Goal: Contribute content: Contribute content

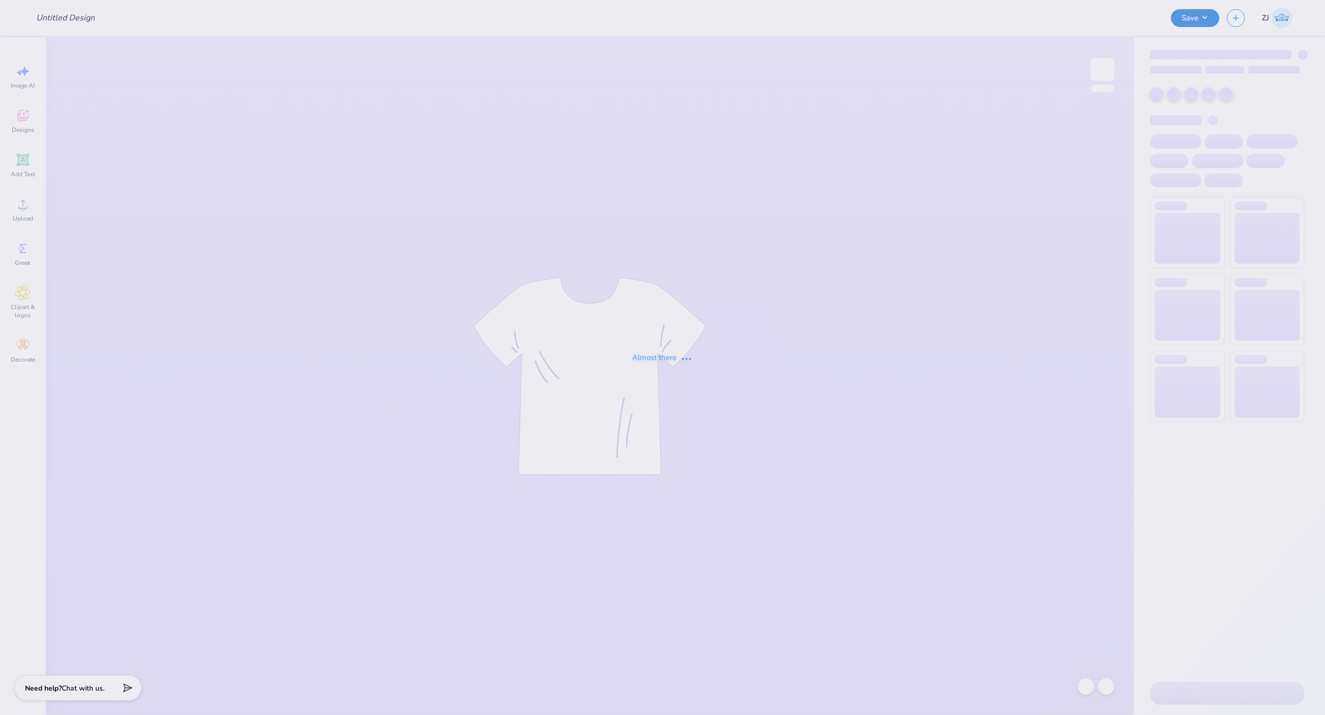
type input "Retreat Tee's for Alpha Phi"
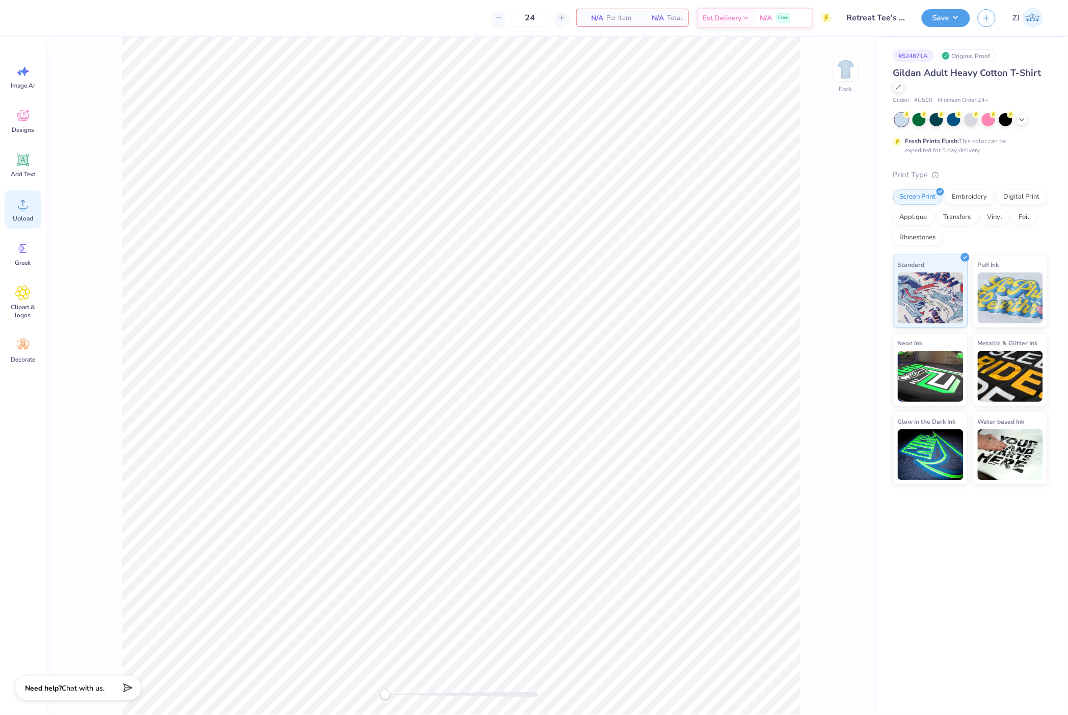
click at [13, 218] on div "Upload" at bounding box center [23, 210] width 37 height 38
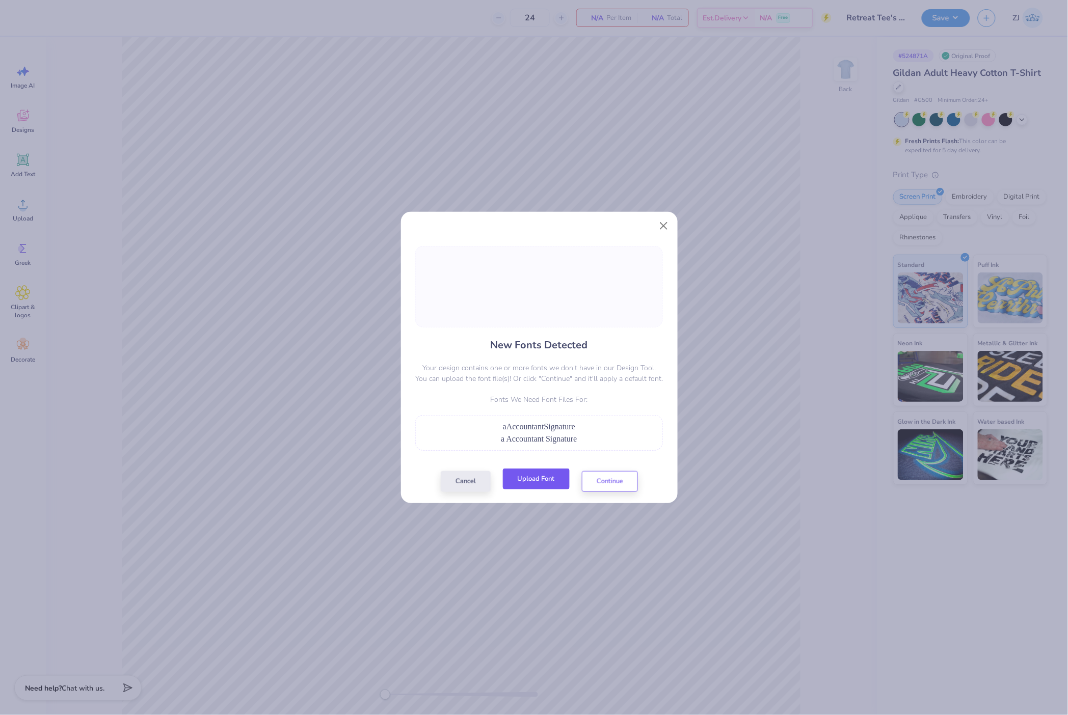
click at [539, 484] on button "Upload Font" at bounding box center [536, 479] width 67 height 21
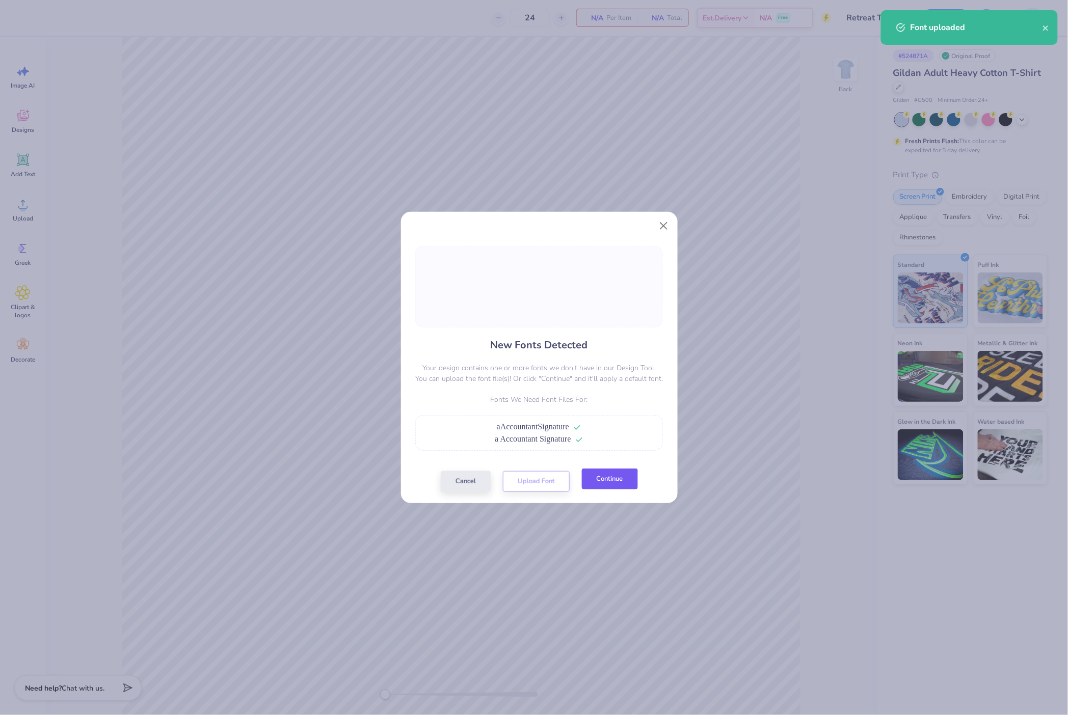
click at [625, 484] on button "Continue" at bounding box center [610, 479] width 56 height 21
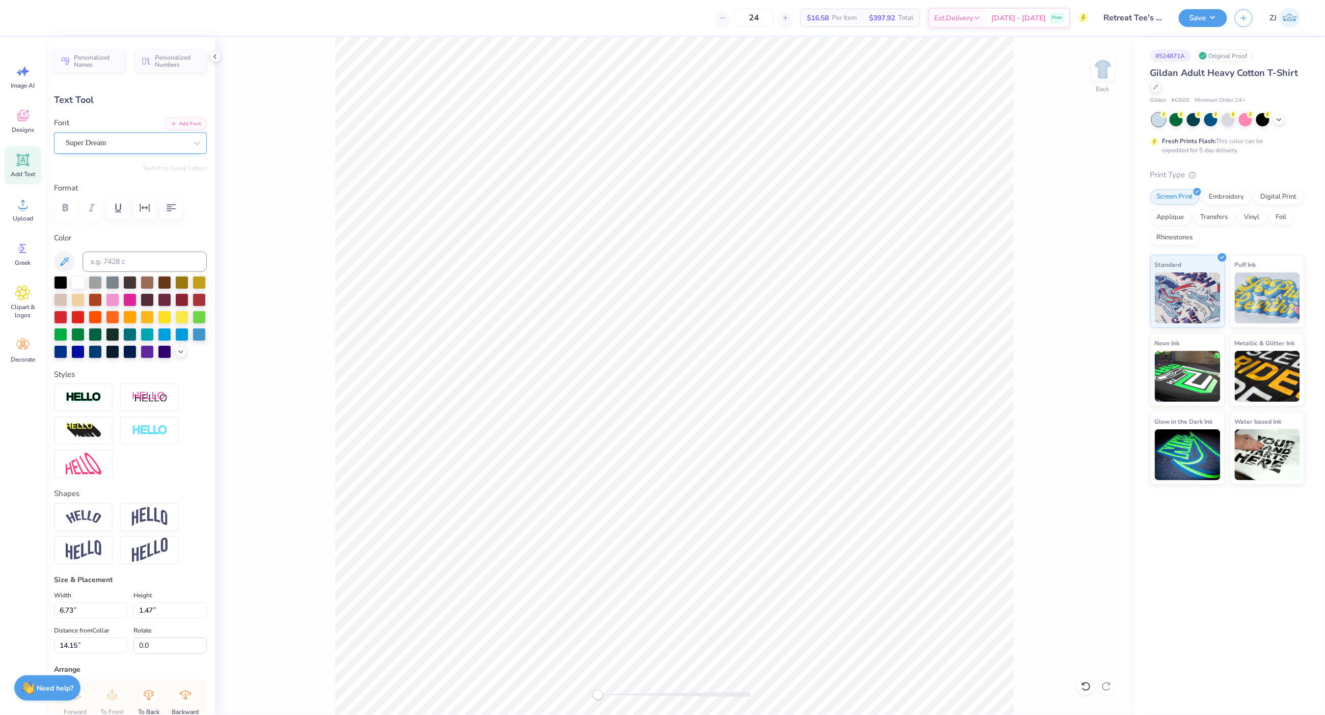
click at [127, 144] on div "Super Dream" at bounding box center [126, 143] width 123 height 16
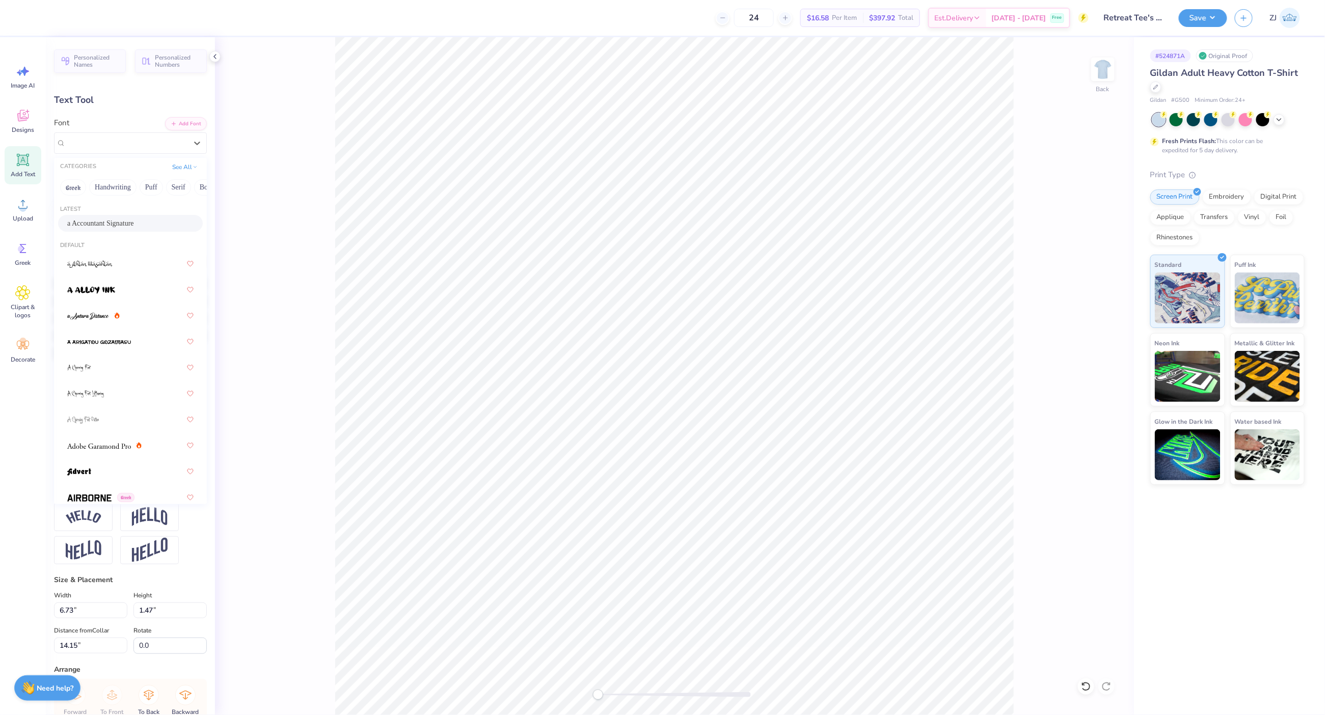
drag, startPoint x: 119, startPoint y: 220, endPoint x: 188, endPoint y: 285, distance: 95.5
click at [119, 220] on span "a Accountant Signature" at bounding box center [100, 223] width 67 height 11
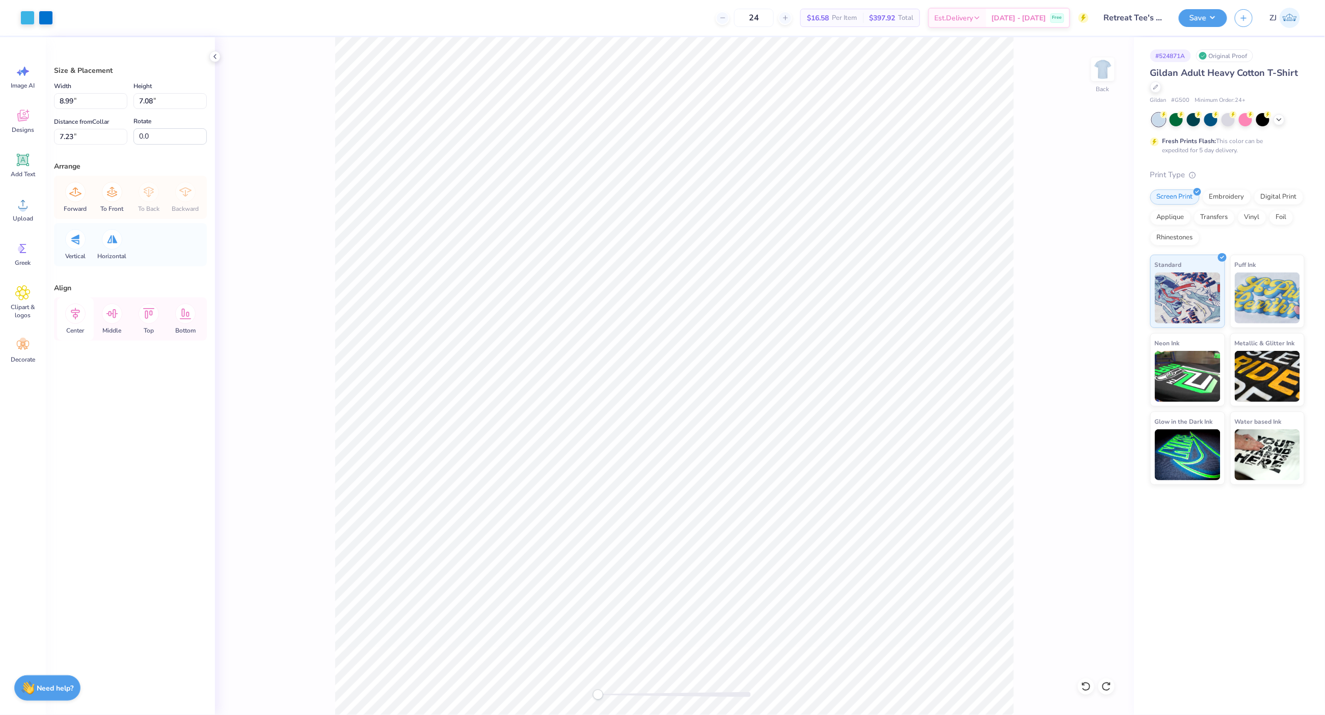
click at [82, 314] on icon at bounding box center [75, 314] width 20 height 20
click at [80, 314] on icon at bounding box center [75, 314] width 20 height 20
click at [76, 313] on icon at bounding box center [75, 314] width 20 height 20
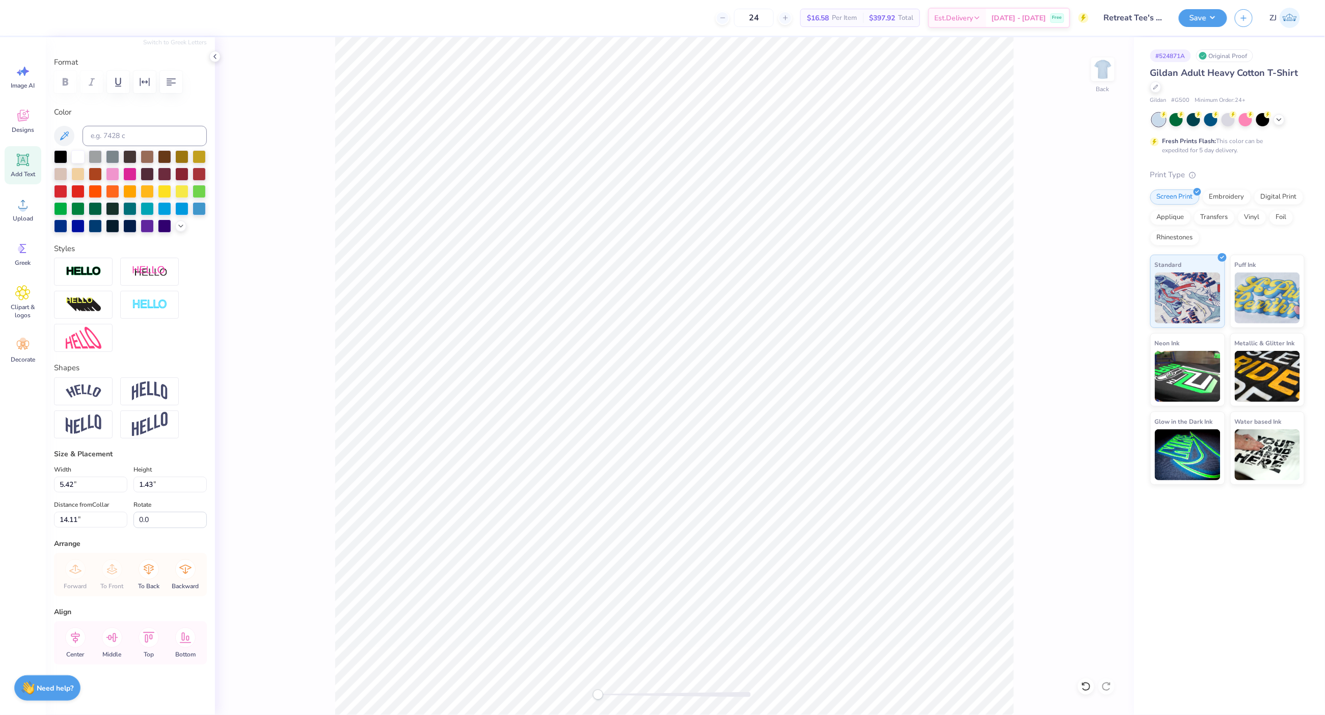
scroll to position [143, 0]
click at [76, 638] on icon at bounding box center [75, 637] width 9 height 12
click at [75, 638] on icon at bounding box center [75, 637] width 9 height 12
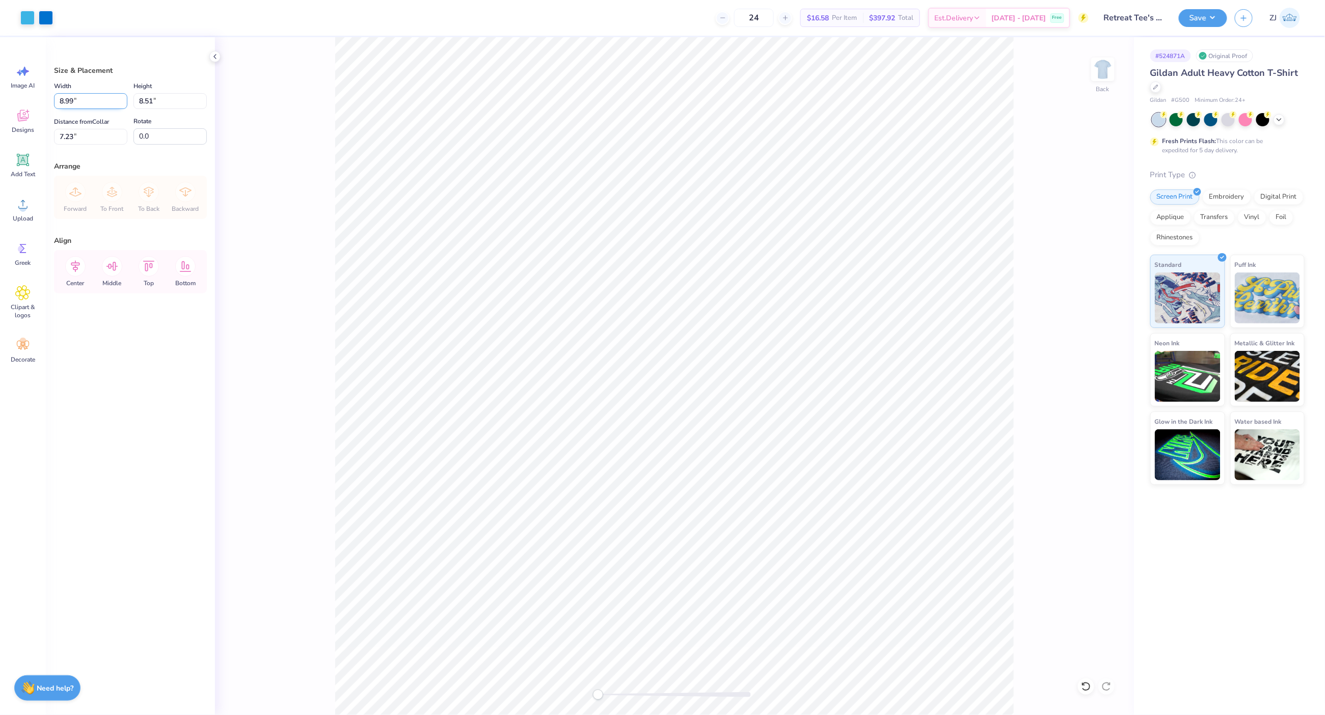
click at [84, 101] on input "8.99" at bounding box center [90, 101] width 73 height 16
type input "10.00"
type input "9.47"
type input "6.75"
click at [162, 136] on input "0.0" at bounding box center [169, 136] width 73 height 16
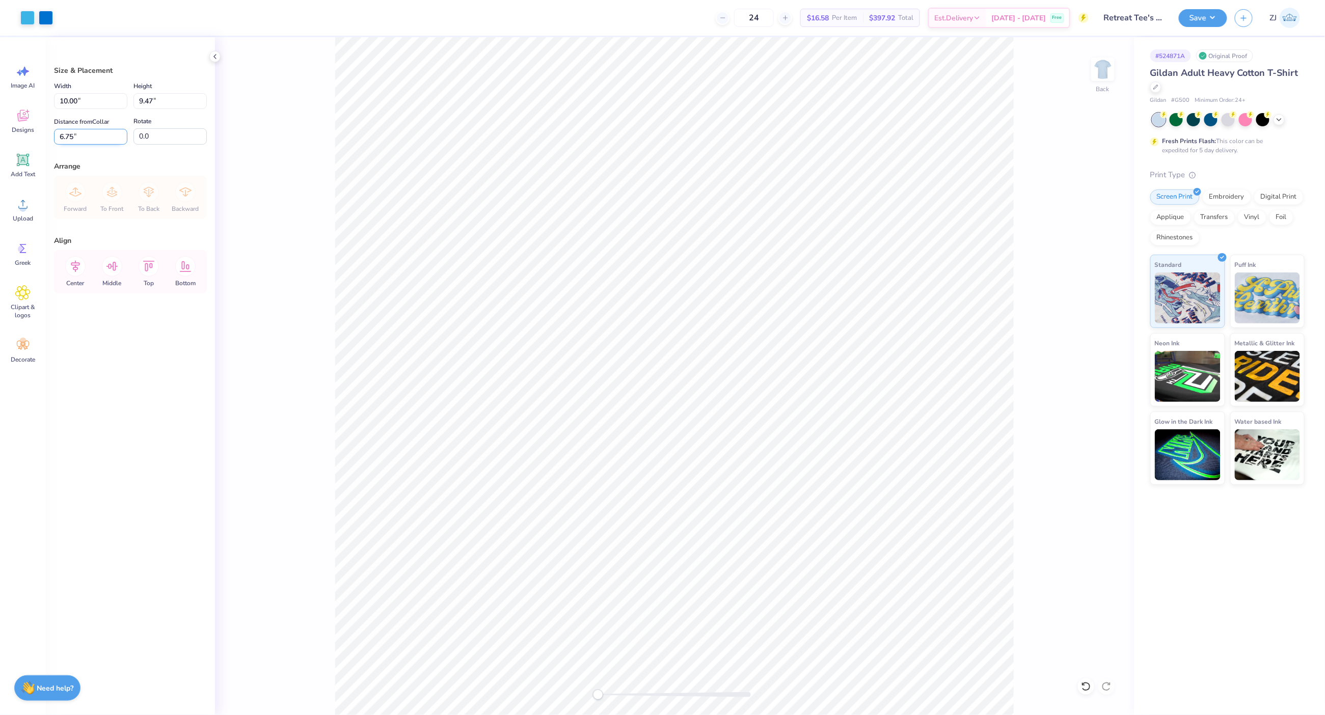
click at [69, 138] on input "6.75" at bounding box center [90, 137] width 73 height 16
click at [90, 100] on input "10.00" at bounding box center [90, 101] width 73 height 16
type input "11.50"
type input "10.89"
click at [93, 130] on input "6.04" at bounding box center [90, 137] width 73 height 16
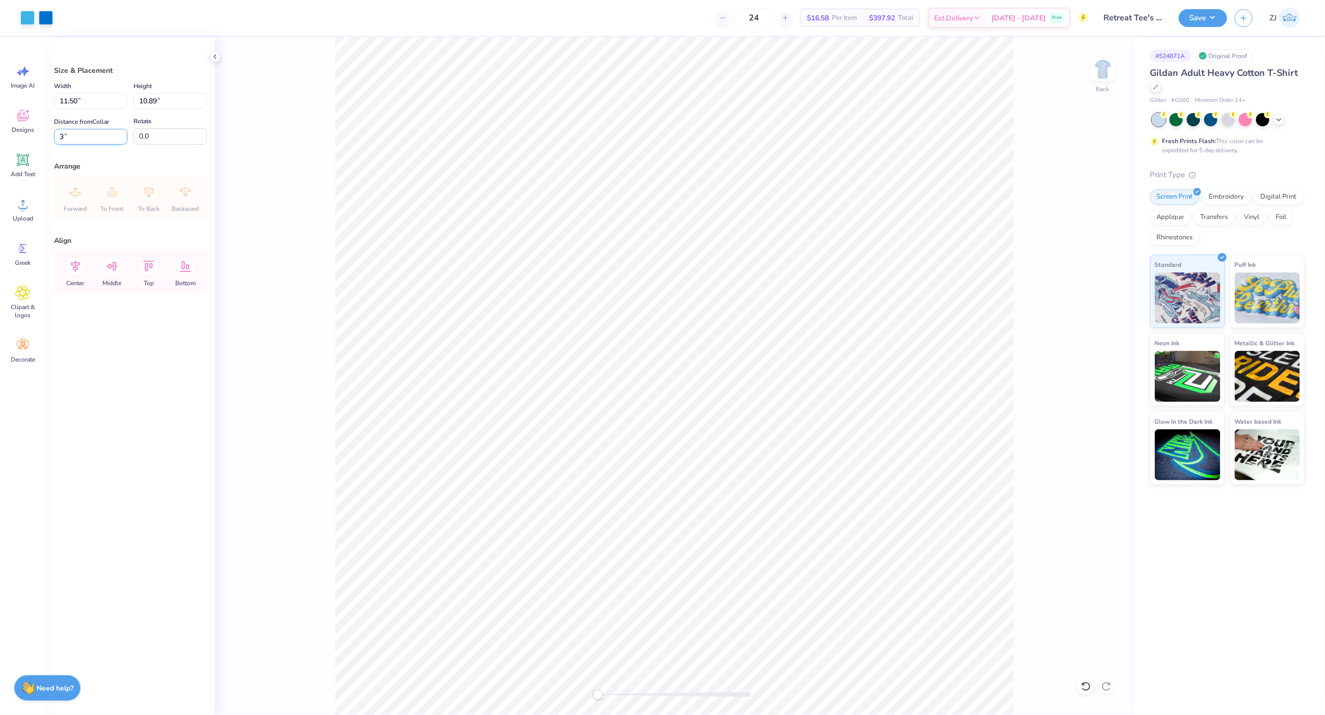
type input "3.00"
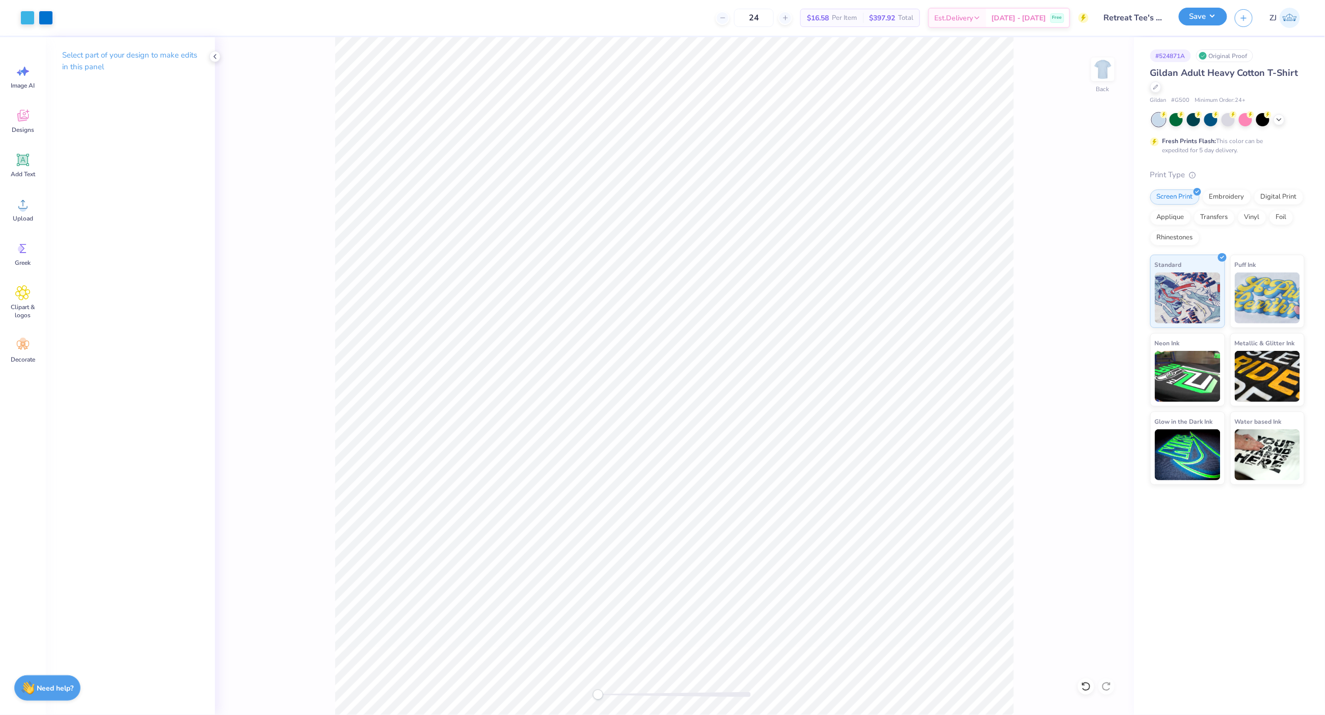
click at [1200, 14] on button "Save" at bounding box center [1203, 17] width 48 height 18
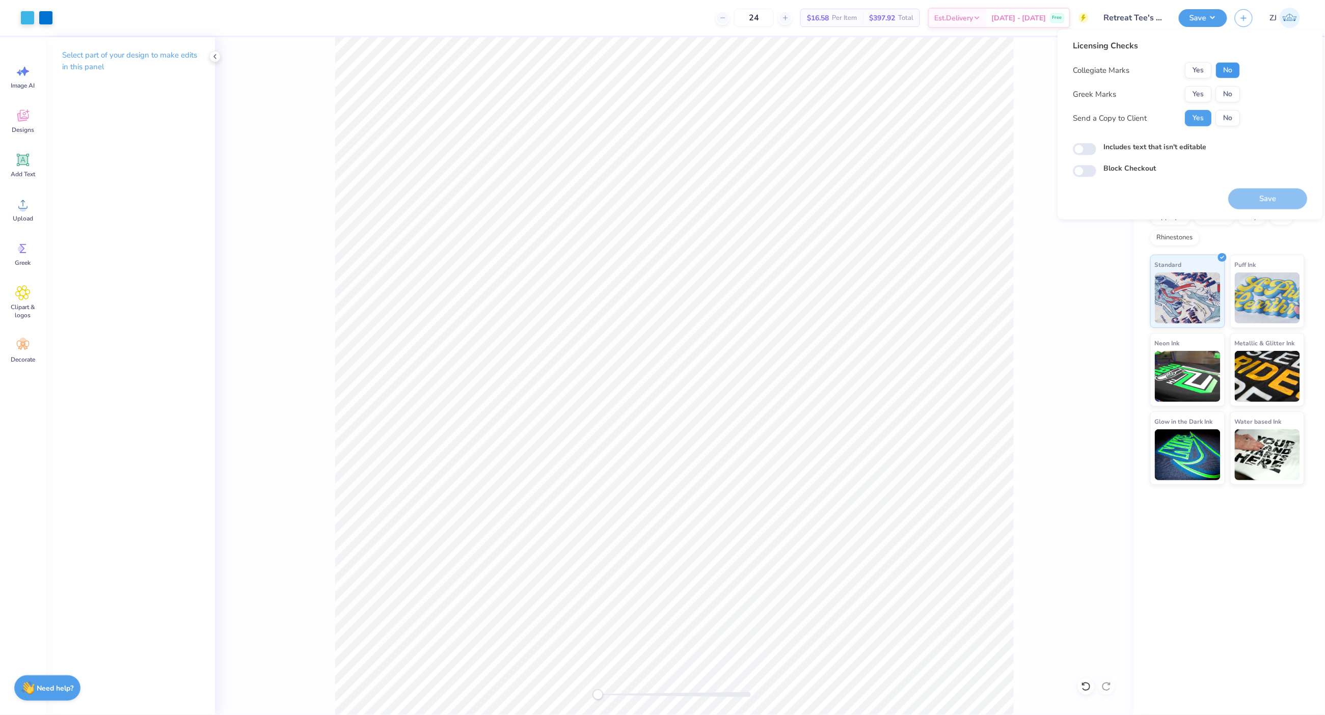
click at [1237, 72] on button "No" at bounding box center [1227, 70] width 24 height 16
click at [1202, 88] on button "Yes" at bounding box center [1198, 94] width 26 height 16
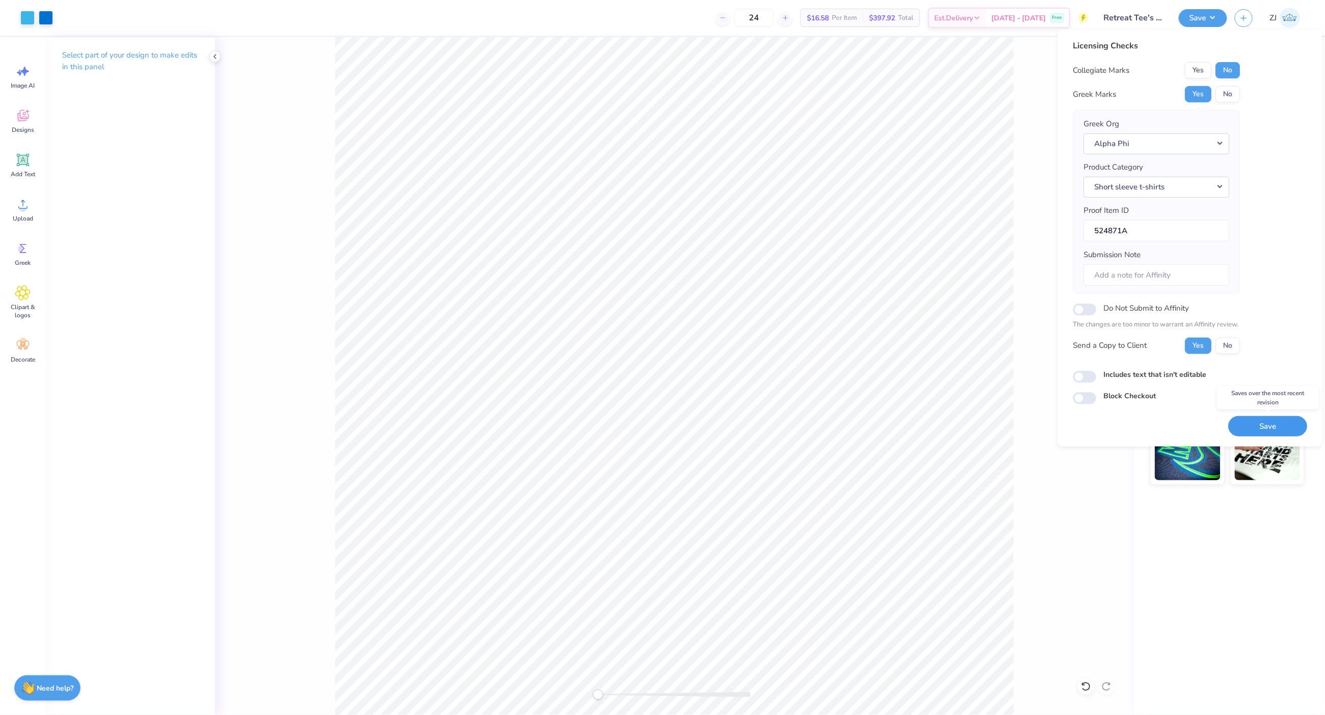
click at [1279, 425] on button "Save" at bounding box center [1267, 426] width 79 height 21
